Goal: Information Seeking & Learning: Learn about a topic

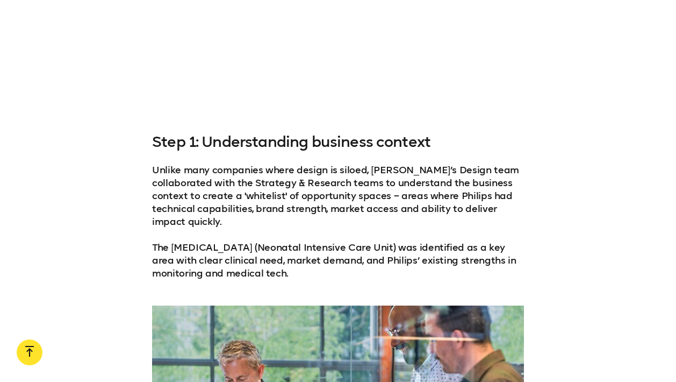
scroll to position [684, 0]
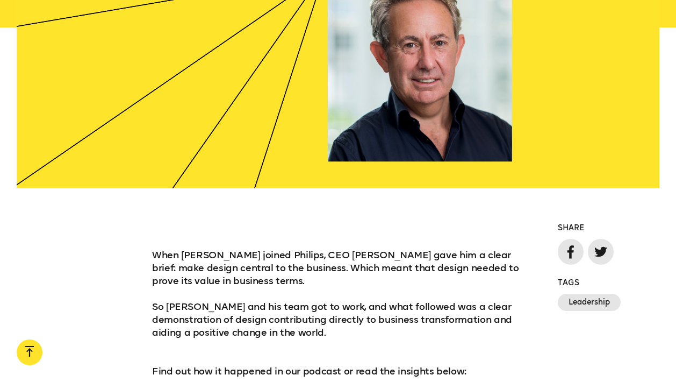
scroll to position [632, 0]
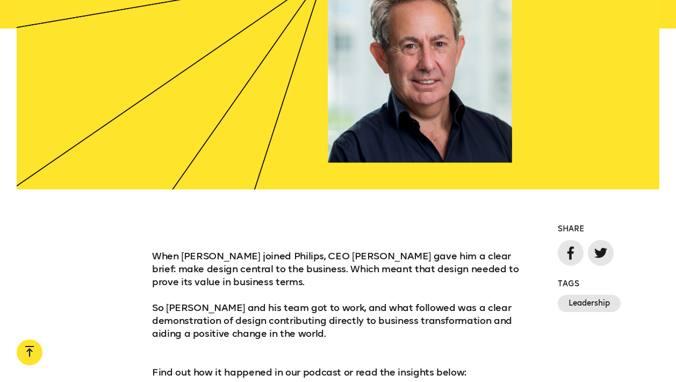
click at [415, 107] on div at bounding box center [338, 28] width 642 height 321
drag, startPoint x: 465, startPoint y: 63, endPoint x: 780, endPoint y: 83, distance: 316.1
drag, startPoint x: 483, startPoint y: 77, endPoint x: 498, endPoint y: 111, distance: 36.6
click at [498, 111] on div at bounding box center [338, 28] width 642 height 321
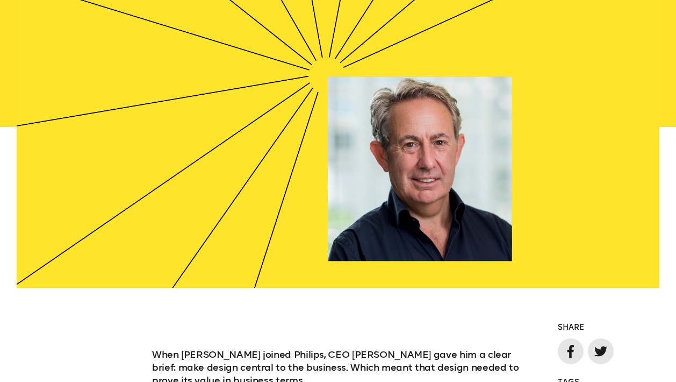
scroll to position [533, 0]
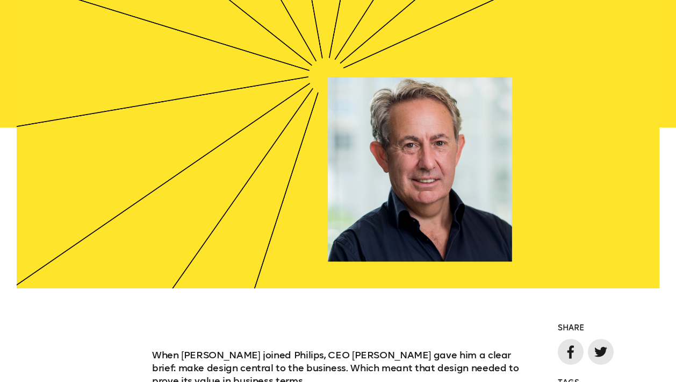
click at [454, 128] on div at bounding box center [338, 127] width 642 height 321
